Goal: Task Accomplishment & Management: Manage account settings

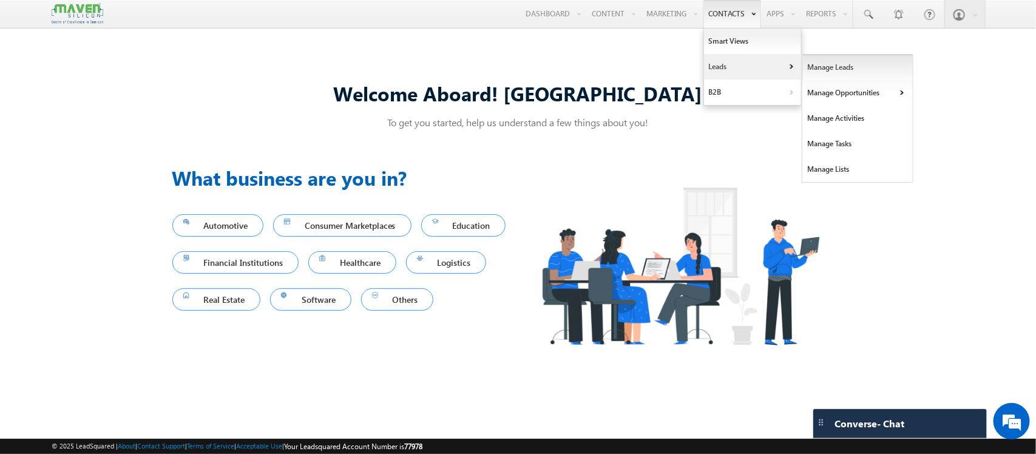
click at [821, 64] on link "Manage Leads" at bounding box center [858, 67] width 111 height 25
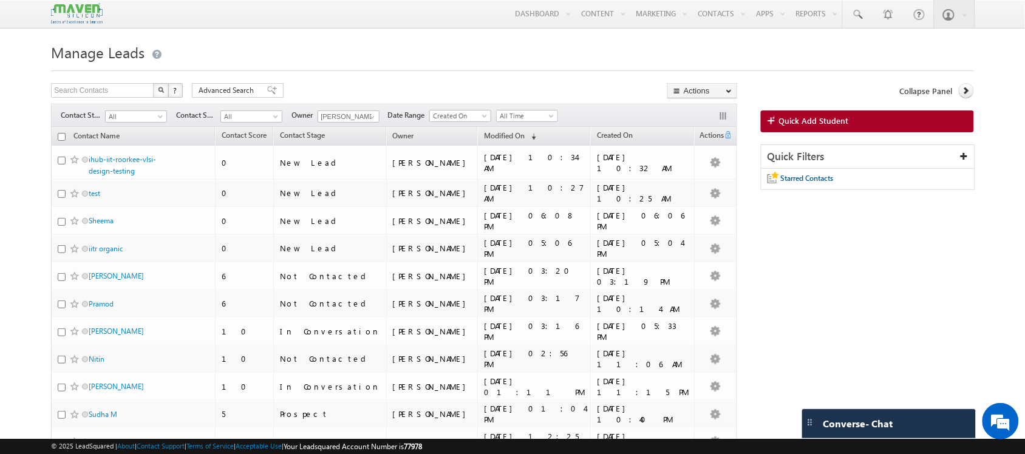
drag, startPoint x: 125, startPoint y: 166, endPoint x: 21, endPoint y: 205, distance: 111.1
click at [21, 205] on body "Menu Shubham lsq6@ maven -sili con.c om" at bounding box center [512, 454] width 1025 height 909
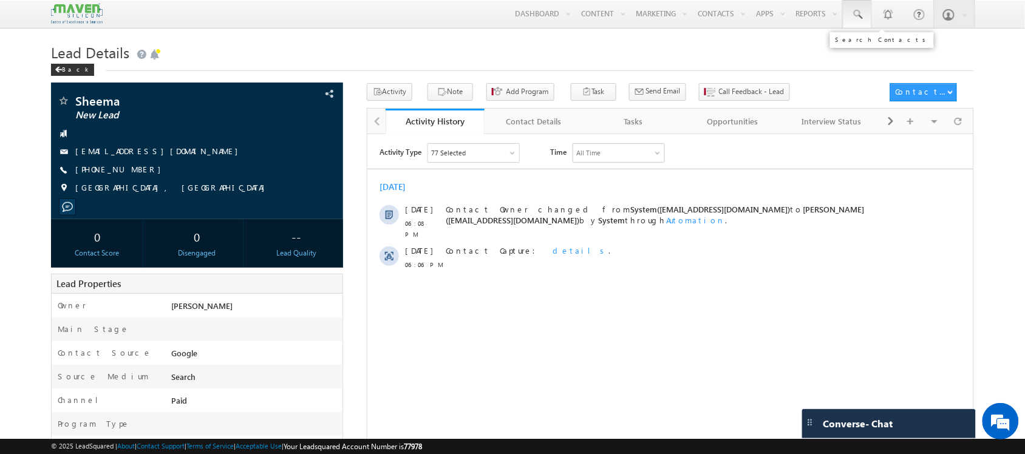
click at [858, 16] on span at bounding box center [857, 14] width 12 height 12
paste input "78994 33620"
click at [875, 49] on input "78994 33620" at bounding box center [931, 47] width 165 height 15
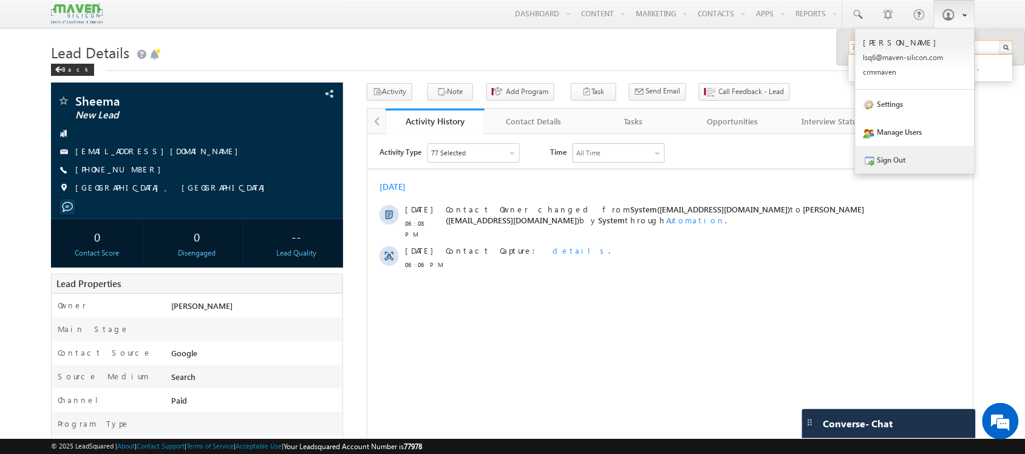
type input "7899433620"
click at [939, 161] on link "Sign Out" at bounding box center [914, 160] width 119 height 28
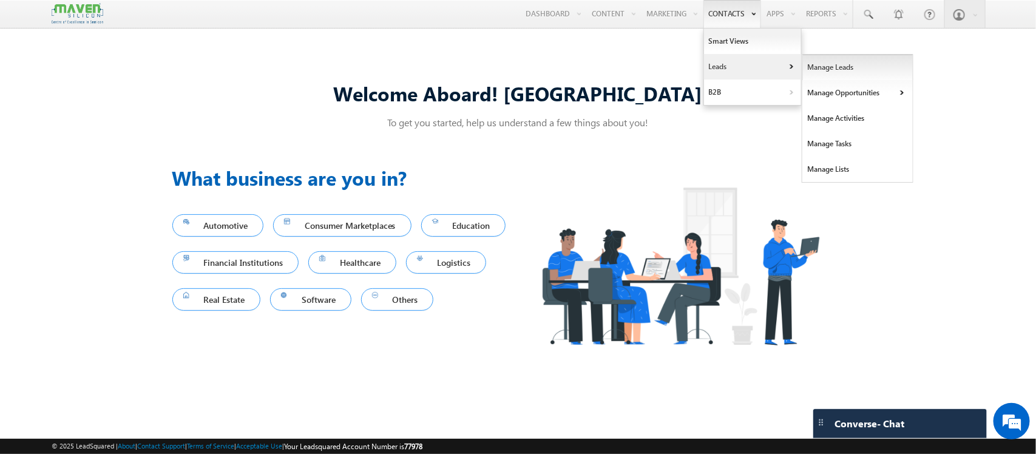
click at [817, 70] on link "Manage Leads" at bounding box center [858, 67] width 111 height 25
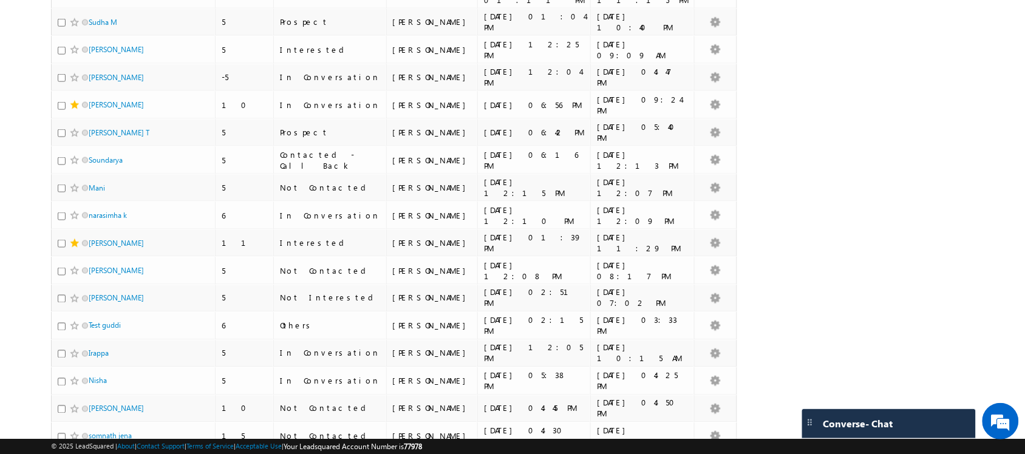
scroll to position [498, 0]
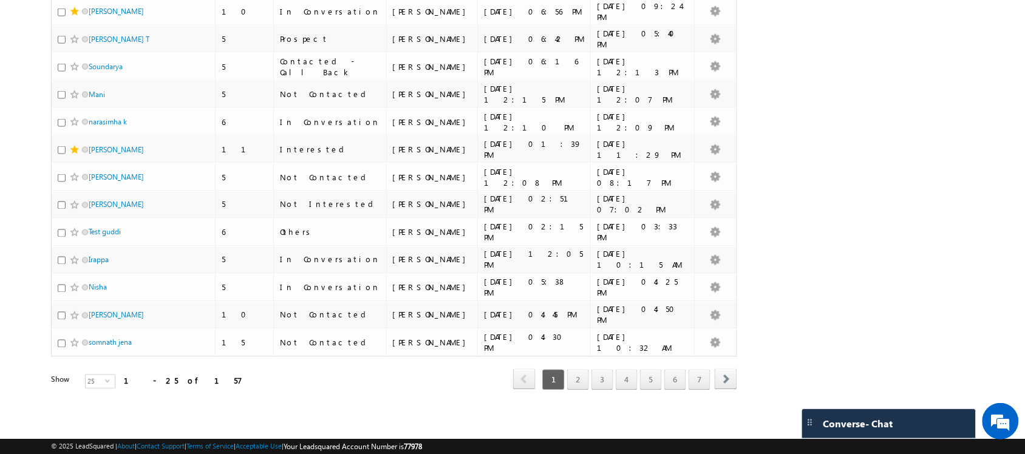
click at [563, 378] on div "1 2 3 4 5 6 7" at bounding box center [625, 380] width 171 height 21
click at [579, 382] on link "2" at bounding box center [578, 380] width 22 height 21
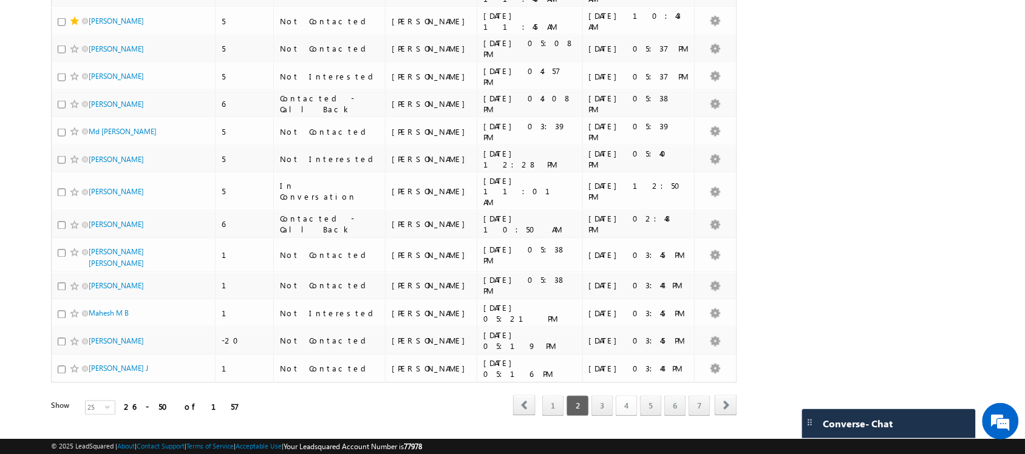
scroll to position [489, 0]
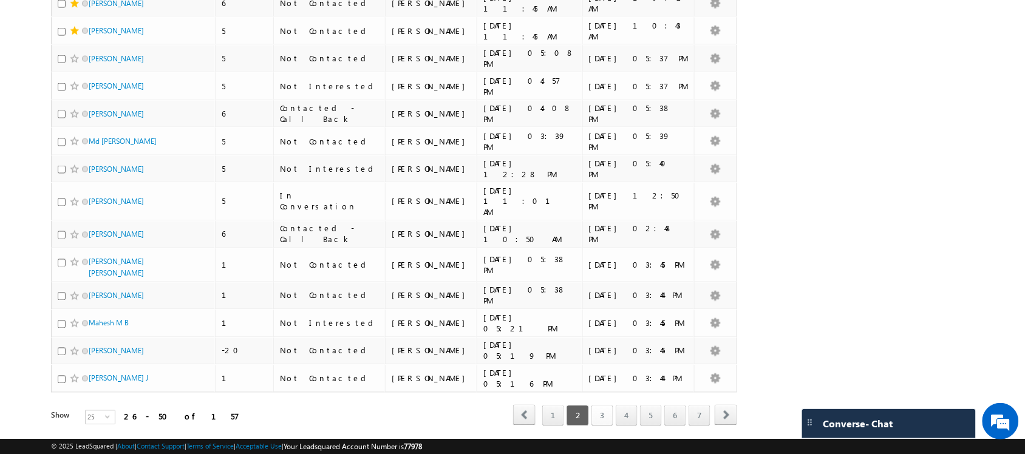
click at [609, 406] on link "3" at bounding box center [602, 416] width 22 height 21
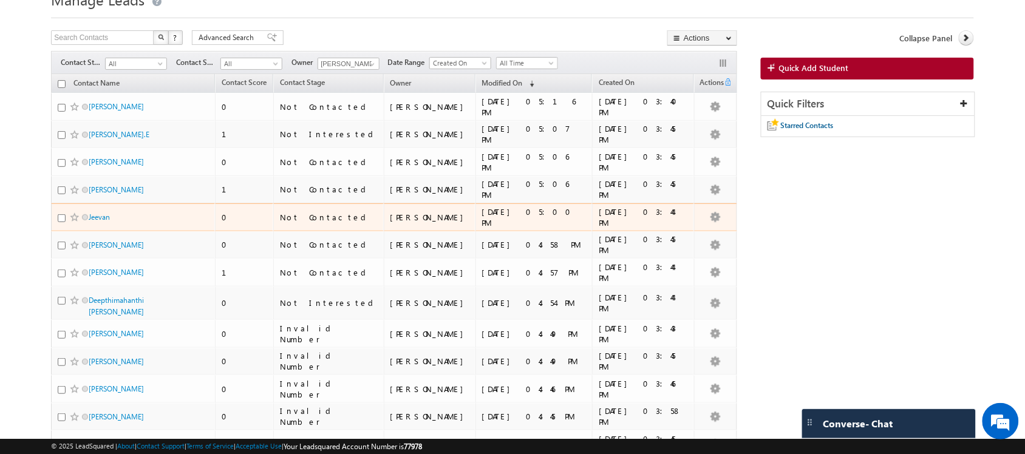
scroll to position [0, 0]
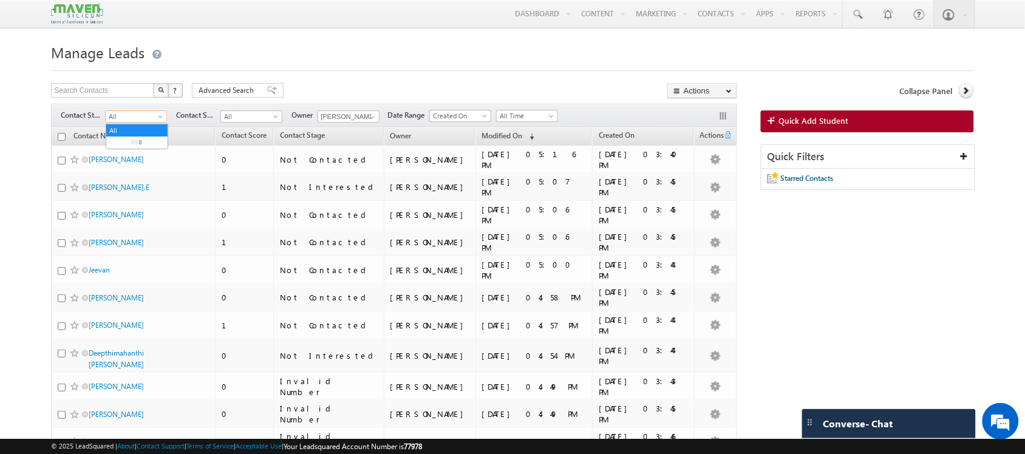
click at [161, 120] on span at bounding box center [162, 119] width 10 height 10
click at [140, 172] on link "In Conversation" at bounding box center [136, 166] width 61 height 11
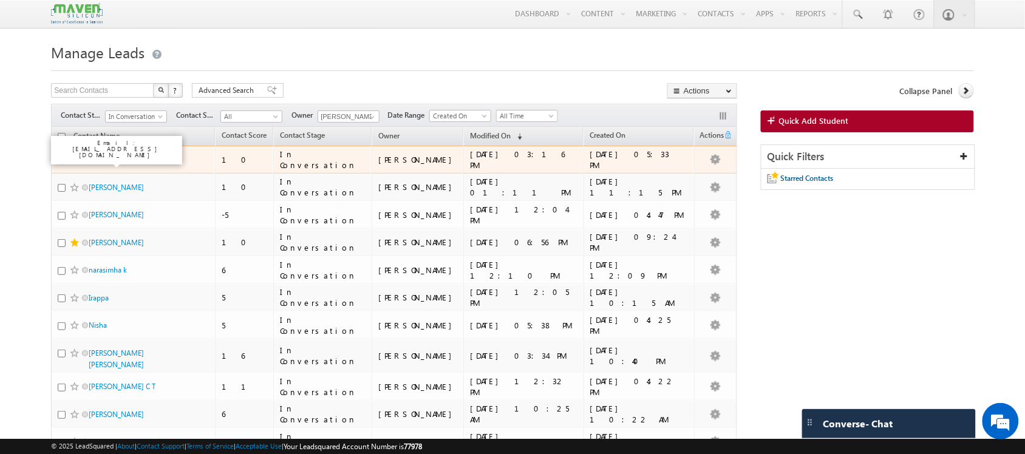
drag, startPoint x: 107, startPoint y: 161, endPoint x: 36, endPoint y: 194, distance: 77.9
click at [36, 194] on body "Menu Shubham lsq6@ maven -sili con.c om" at bounding box center [512, 419] width 1025 height 839
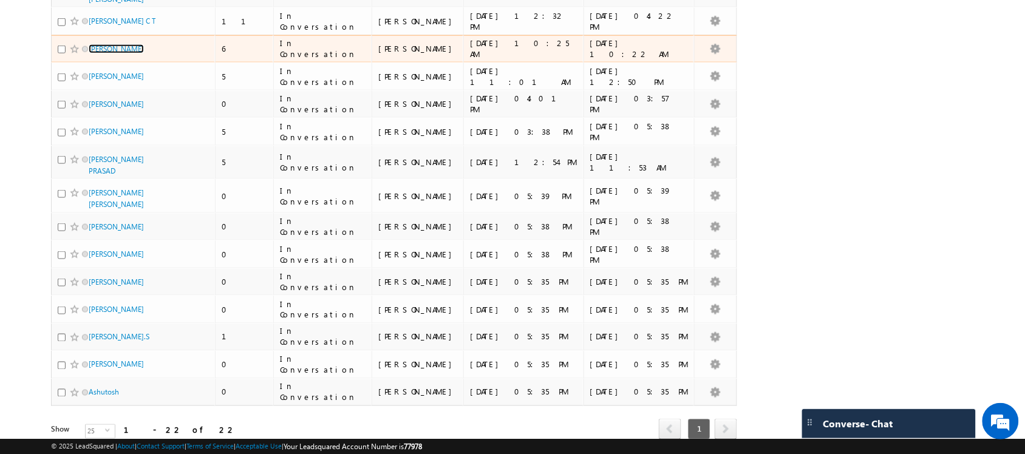
scroll to position [379, 0]
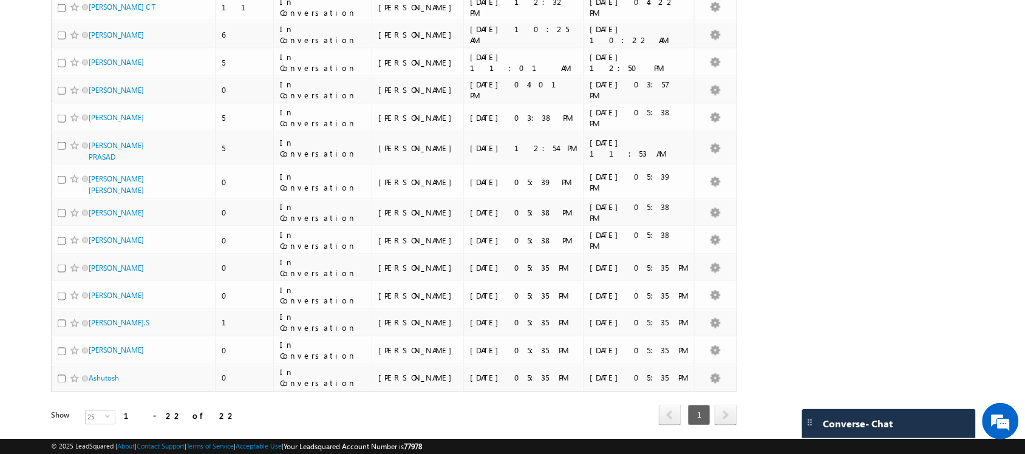
drag, startPoint x: 129, startPoint y: 137, endPoint x: 10, endPoint y: 138, distance: 119.0
click at [10, 138] on body "Menu Shubham lsq6@ maven -sili con.c om" at bounding box center [512, 40] width 1025 height 839
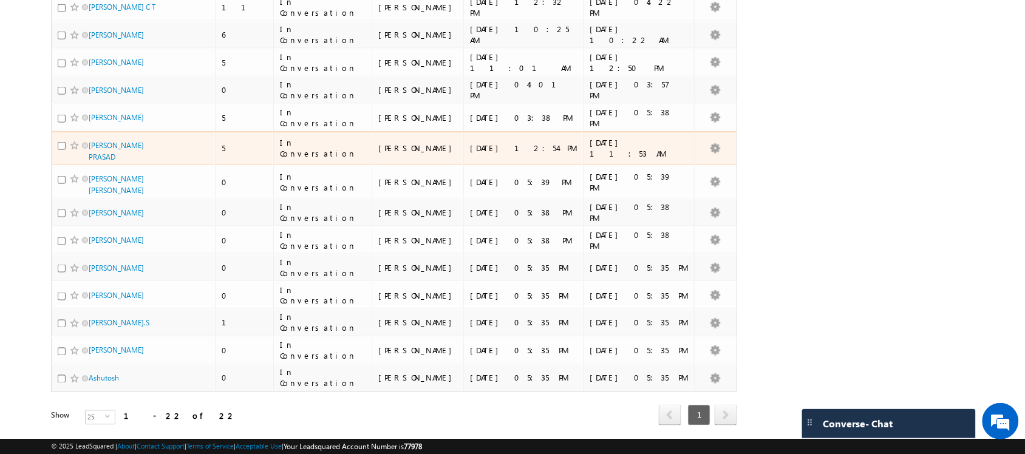
drag, startPoint x: 103, startPoint y: 149, endPoint x: 20, endPoint y: 126, distance: 86.3
click at [20, 126] on body "Menu Shubham lsq6@ maven -sili con.c om" at bounding box center [512, 40] width 1025 height 839
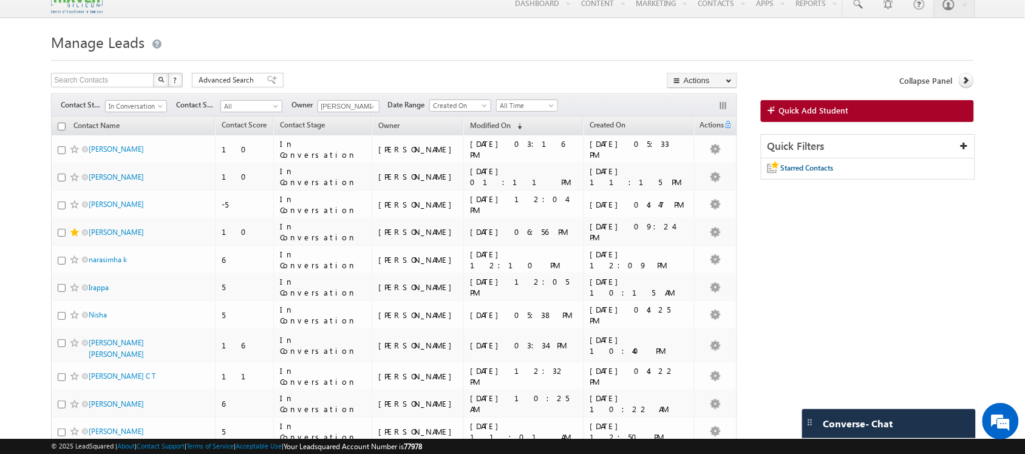
scroll to position [0, 0]
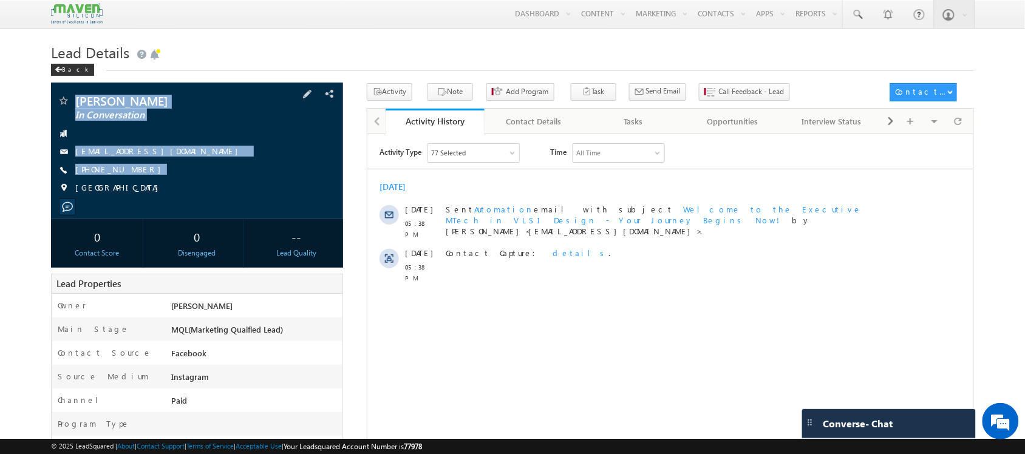
drag, startPoint x: 159, startPoint y: 178, endPoint x: 74, endPoint y: 95, distance: 118.5
click at [74, 95] on div "Sawan Panigrahy In Conversation chikusawan@gmail.com +91-9901424764" at bounding box center [196, 148] width 279 height 106
copy div "Sawan Panigrahy In Conversation chikusawan@gmail.com +91-9901424764"
